Goal: Transaction & Acquisition: Download file/media

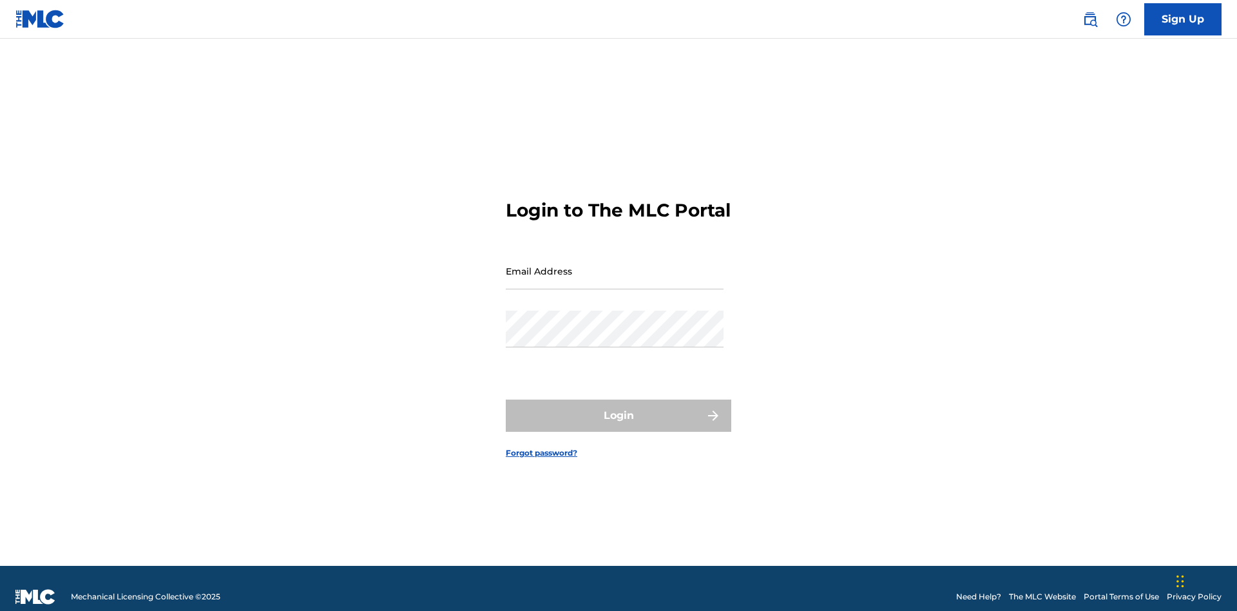
scroll to position [17, 0]
click at [615, 265] on input "Email Address" at bounding box center [615, 271] width 218 height 37
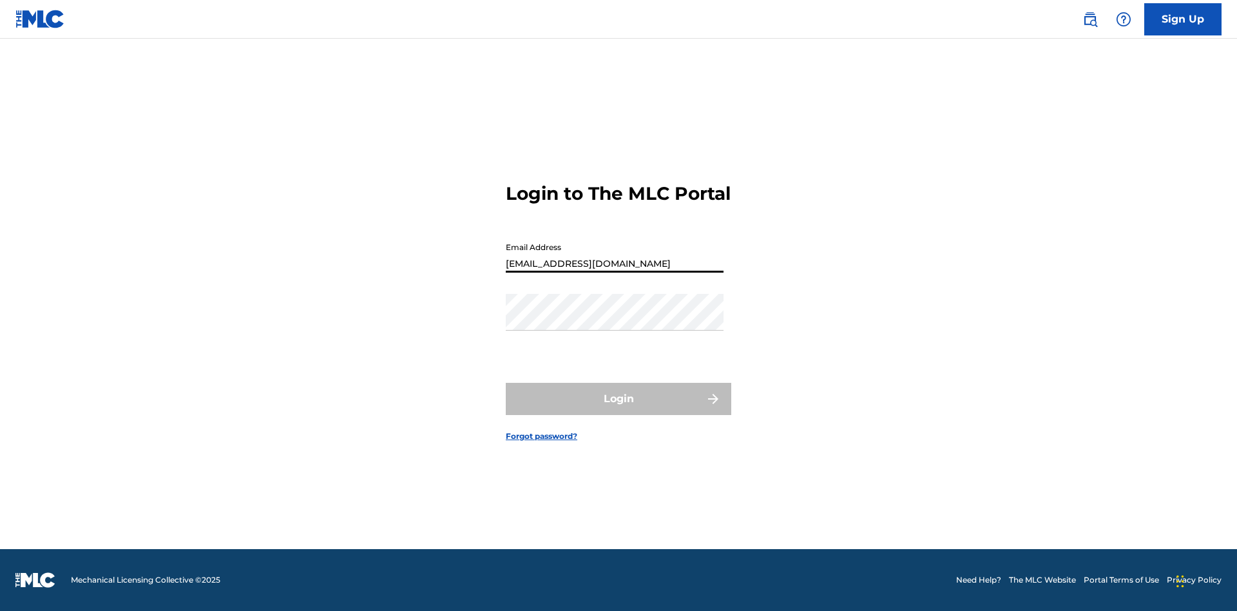
type input "Duke.McTesterson@gmail.com"
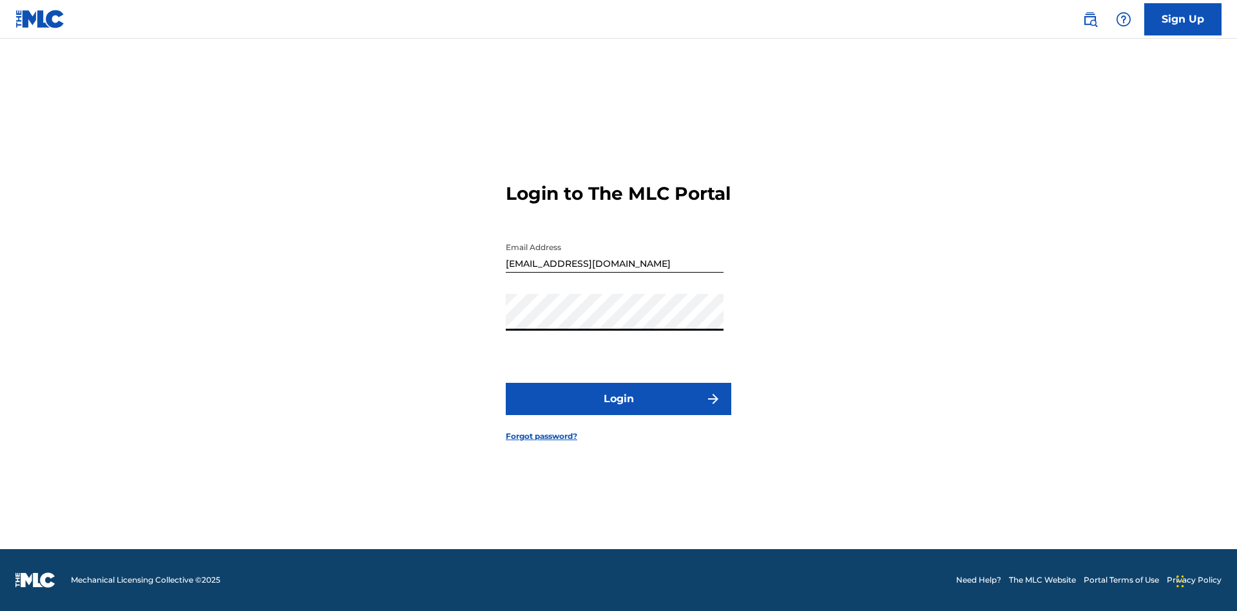
click at [618, 410] on button "Login" at bounding box center [618, 399] width 225 height 32
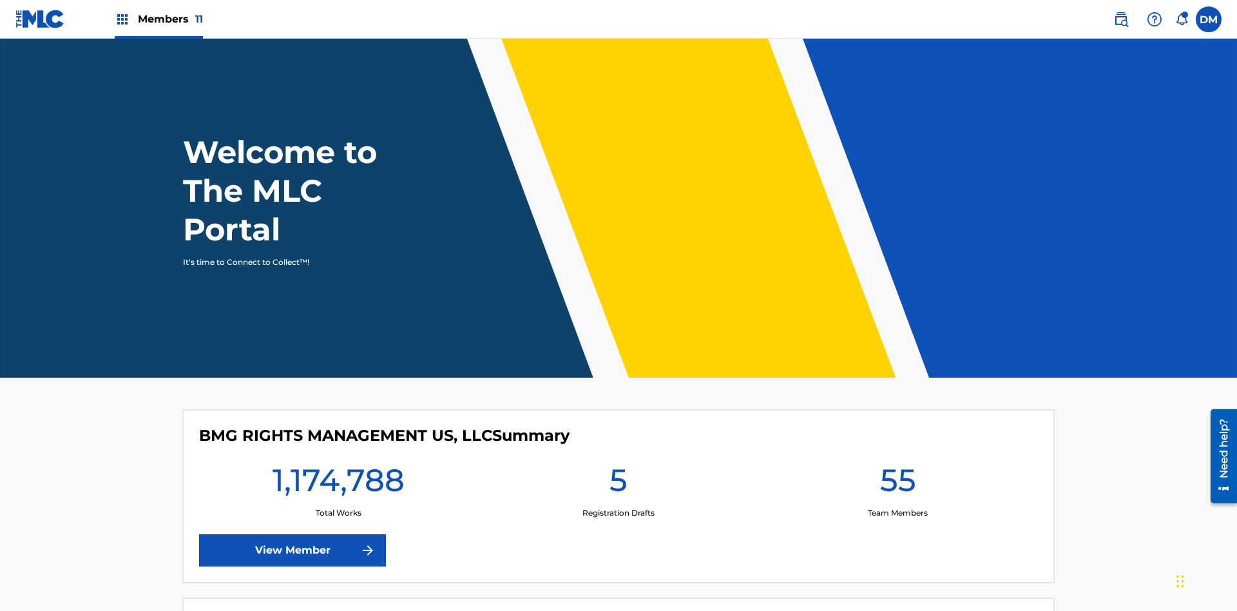
click at [158, 19] on span "Members 11" at bounding box center [170, 19] width 65 height 15
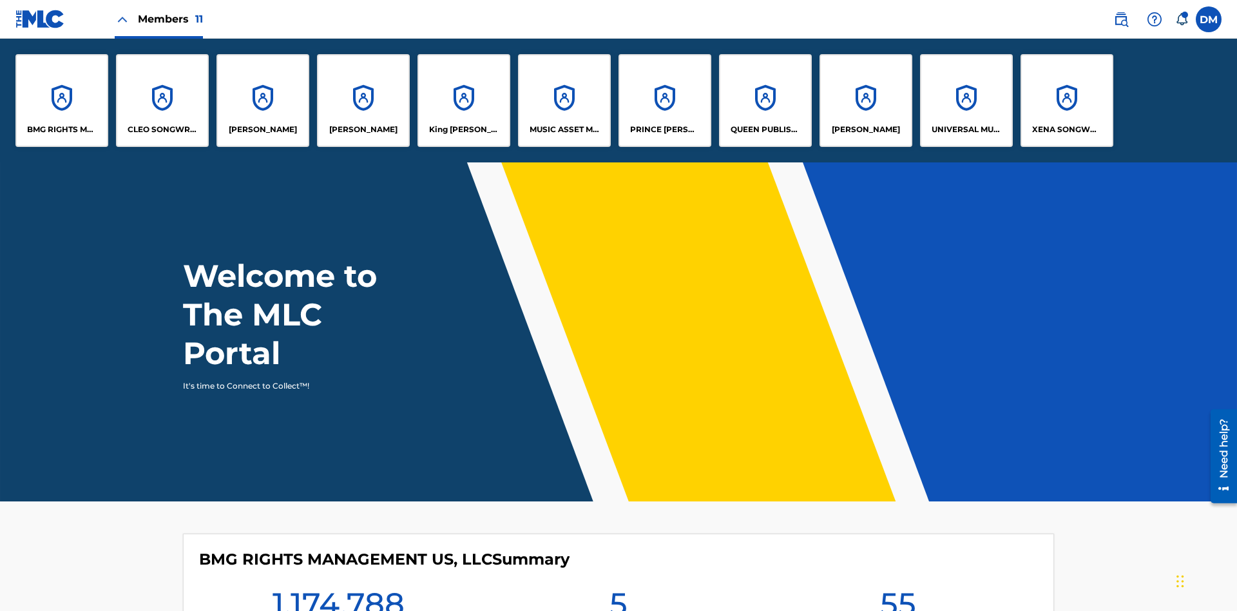
click at [966, 129] on p "UNIVERSAL MUSIC PUB GROUP" at bounding box center [966, 130] width 70 height 12
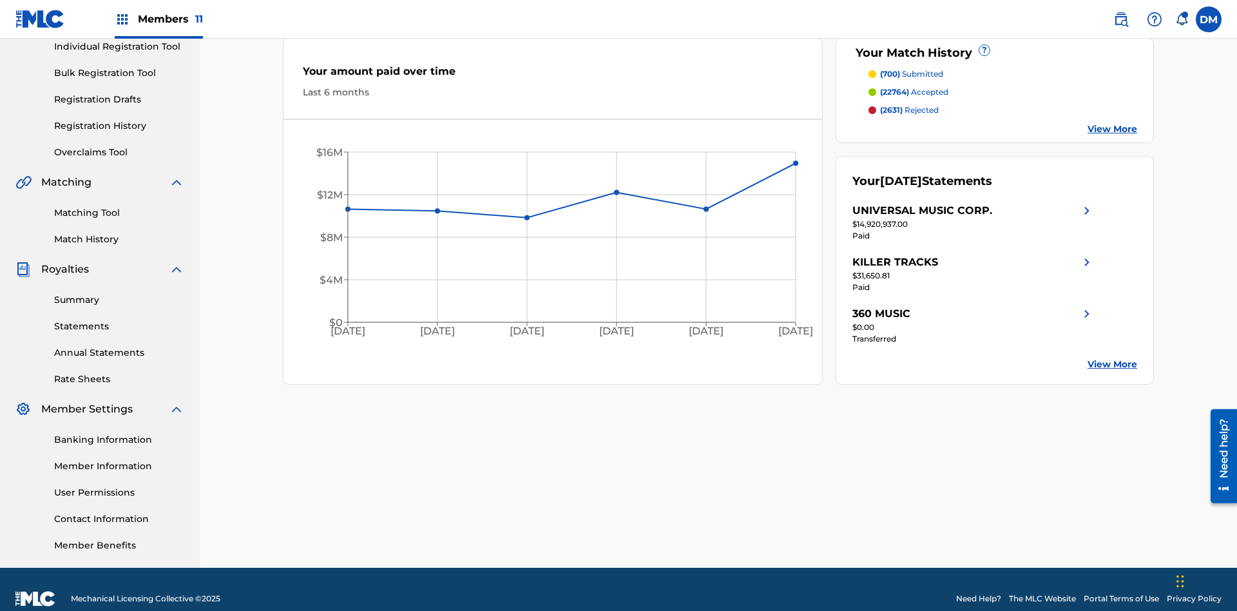
click at [119, 372] on link "Rate Sheets" at bounding box center [119, 379] width 130 height 14
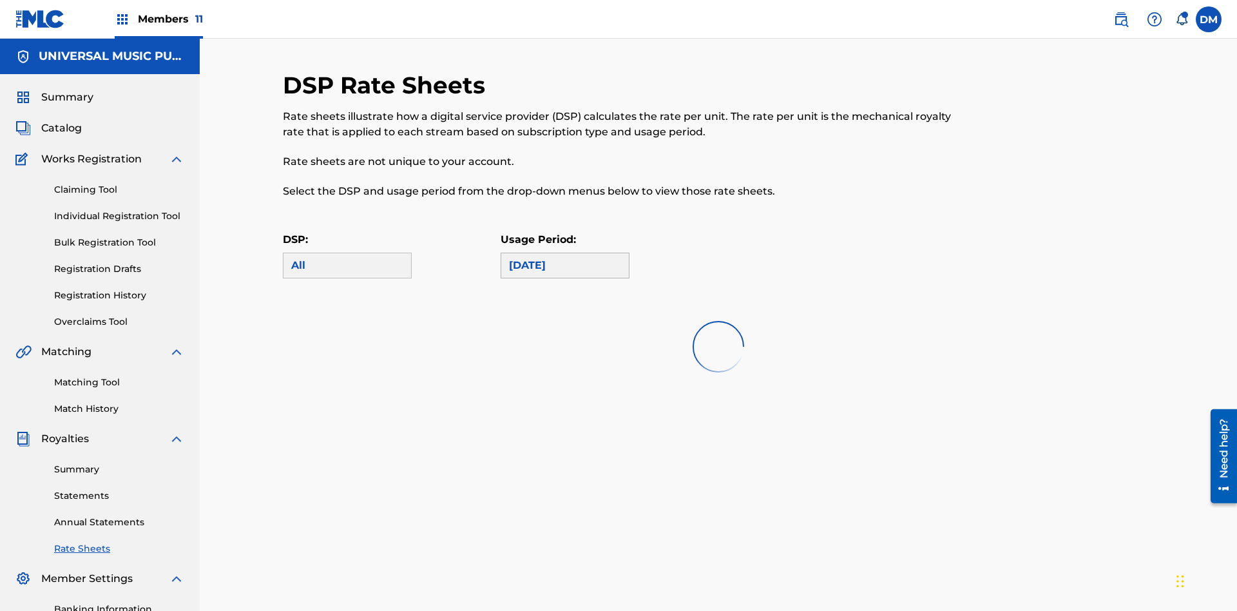
click at [565, 258] on div "March 2025" at bounding box center [565, 265] width 112 height 15
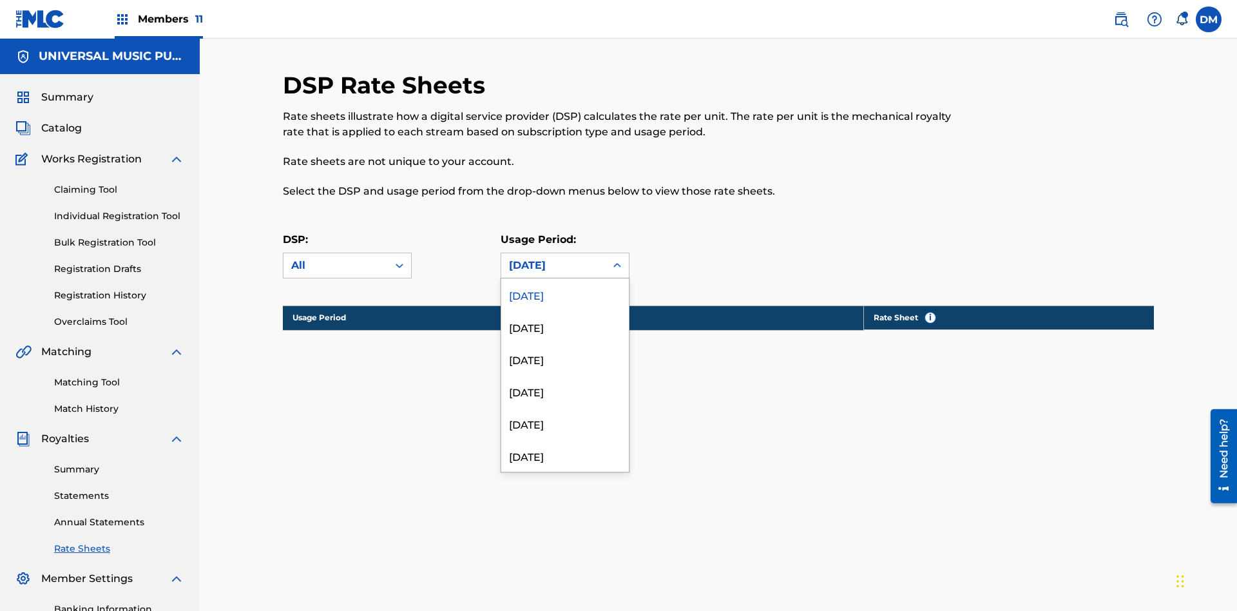
scroll to position [175, 0]
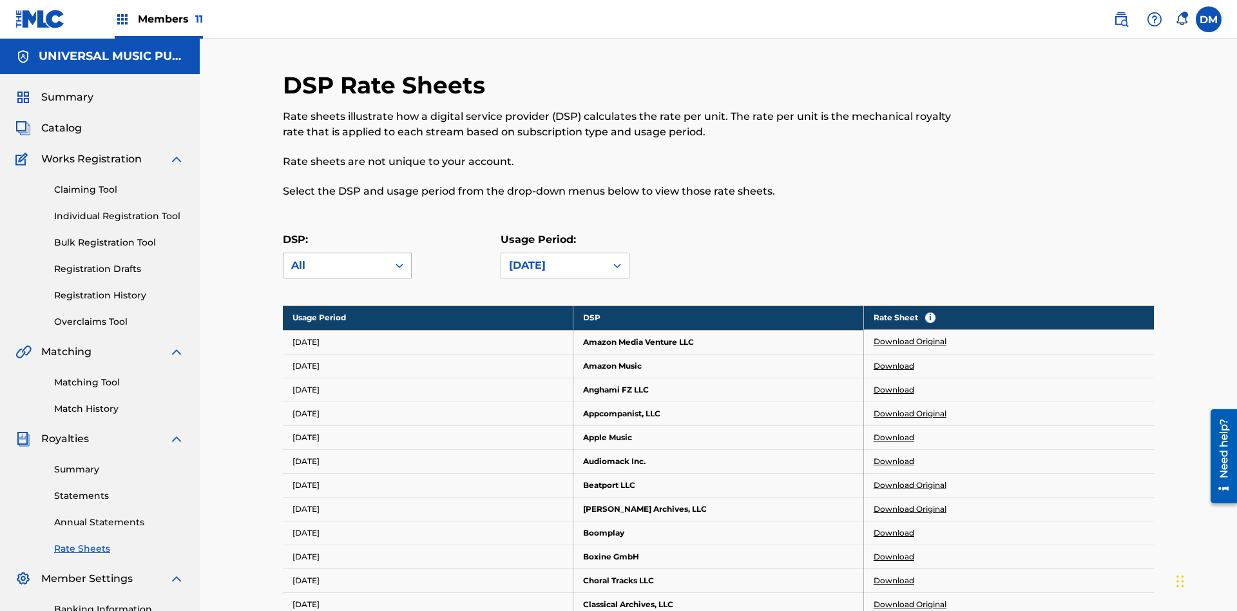
click at [347, 258] on div "All" at bounding box center [335, 265] width 89 height 15
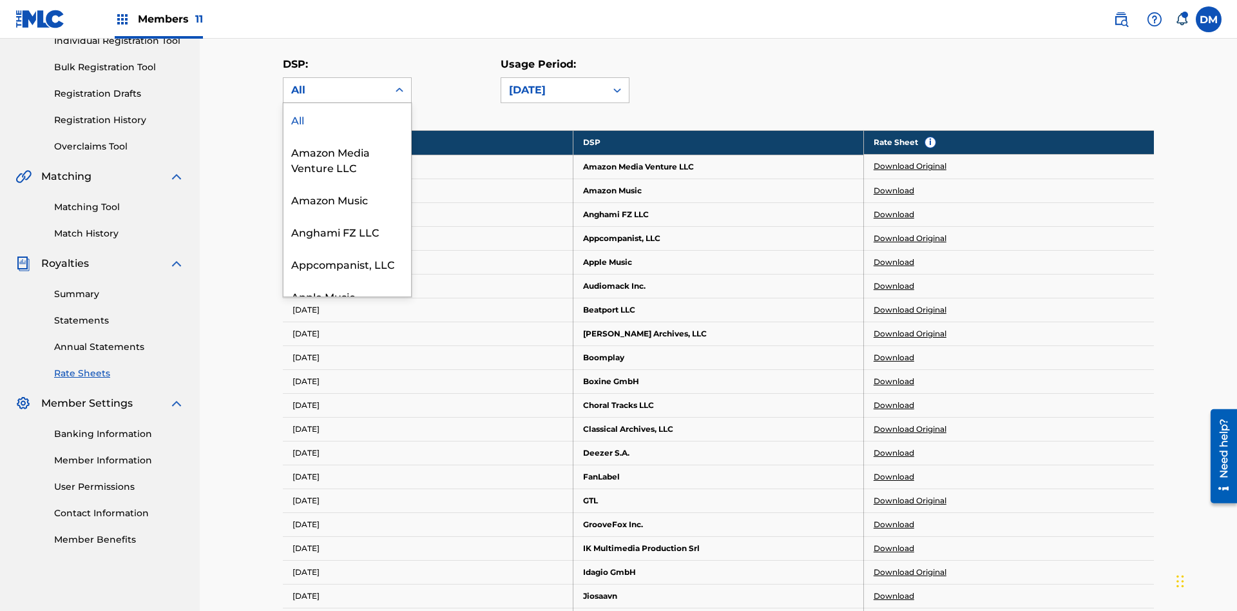
click at [347, 376] on div "Beatport LLC" at bounding box center [347, 360] width 128 height 32
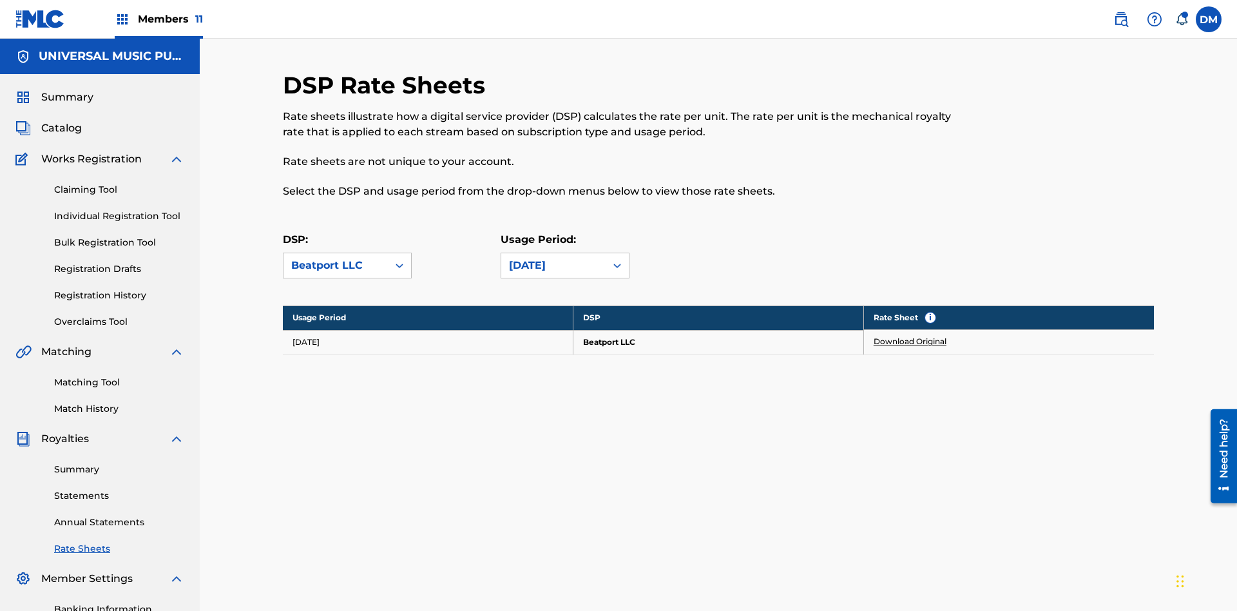
scroll to position [188, 0]
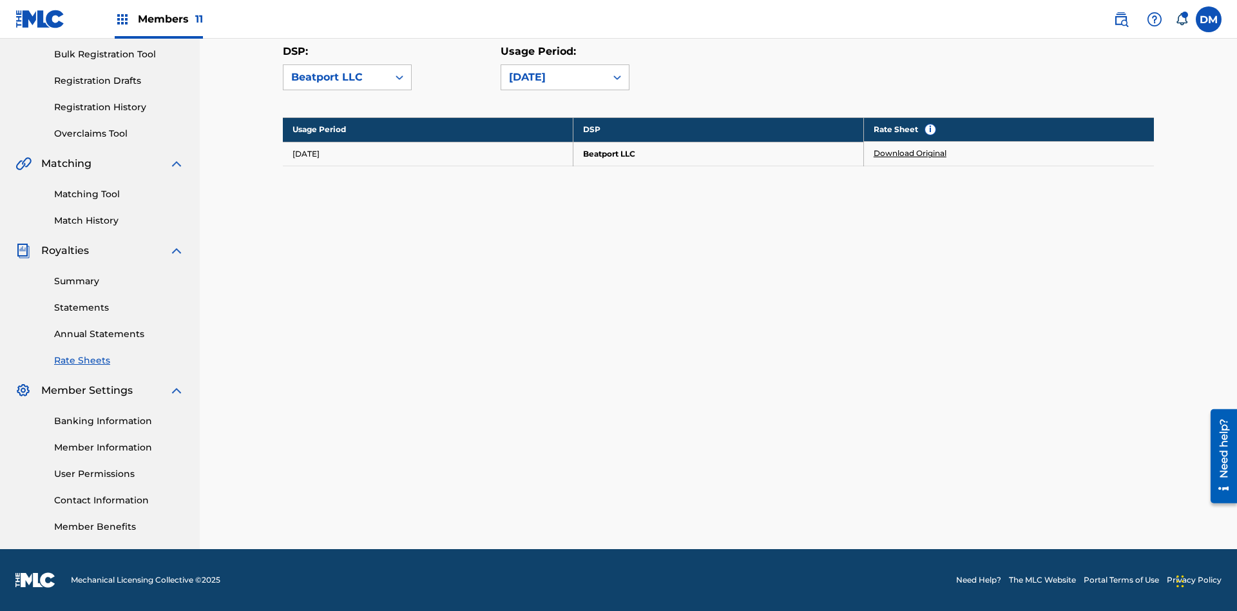
click at [910, 153] on link "Download Original" at bounding box center [910, 154] width 73 height 12
